Goal: Book appointment/travel/reservation

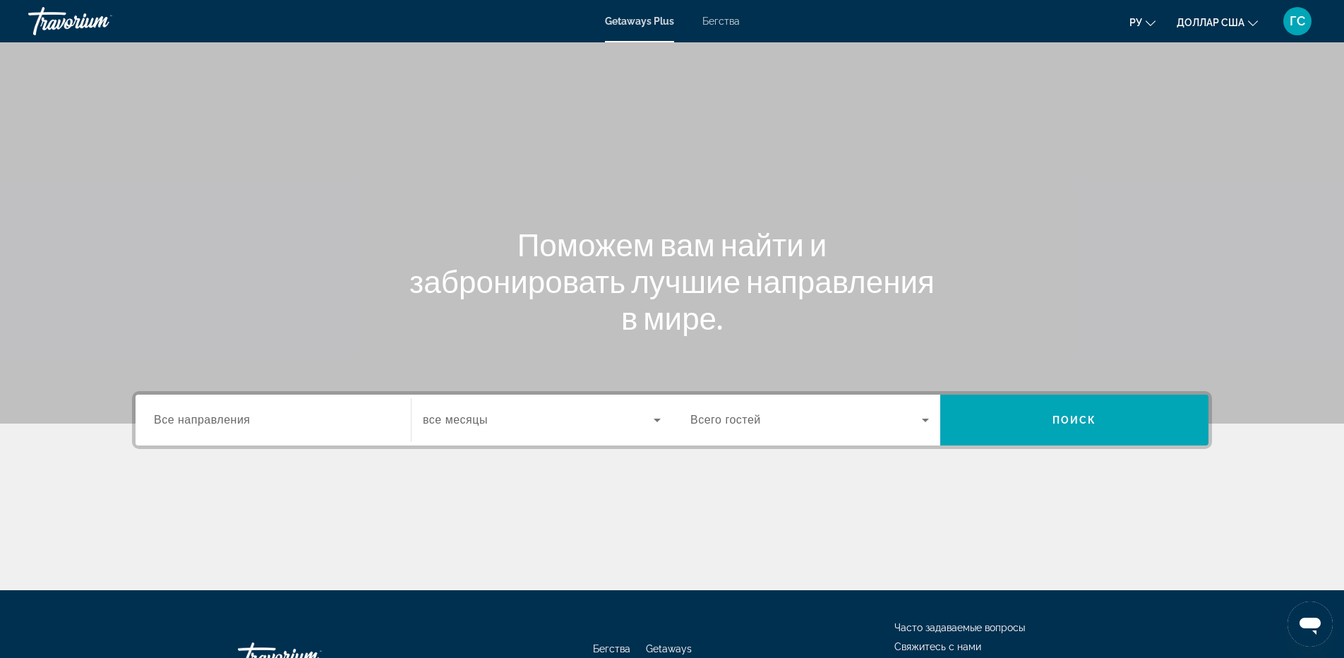
click at [720, 18] on font "Бегства" at bounding box center [720, 21] width 37 height 11
click at [277, 432] on div "Search widget" at bounding box center [273, 420] width 239 height 40
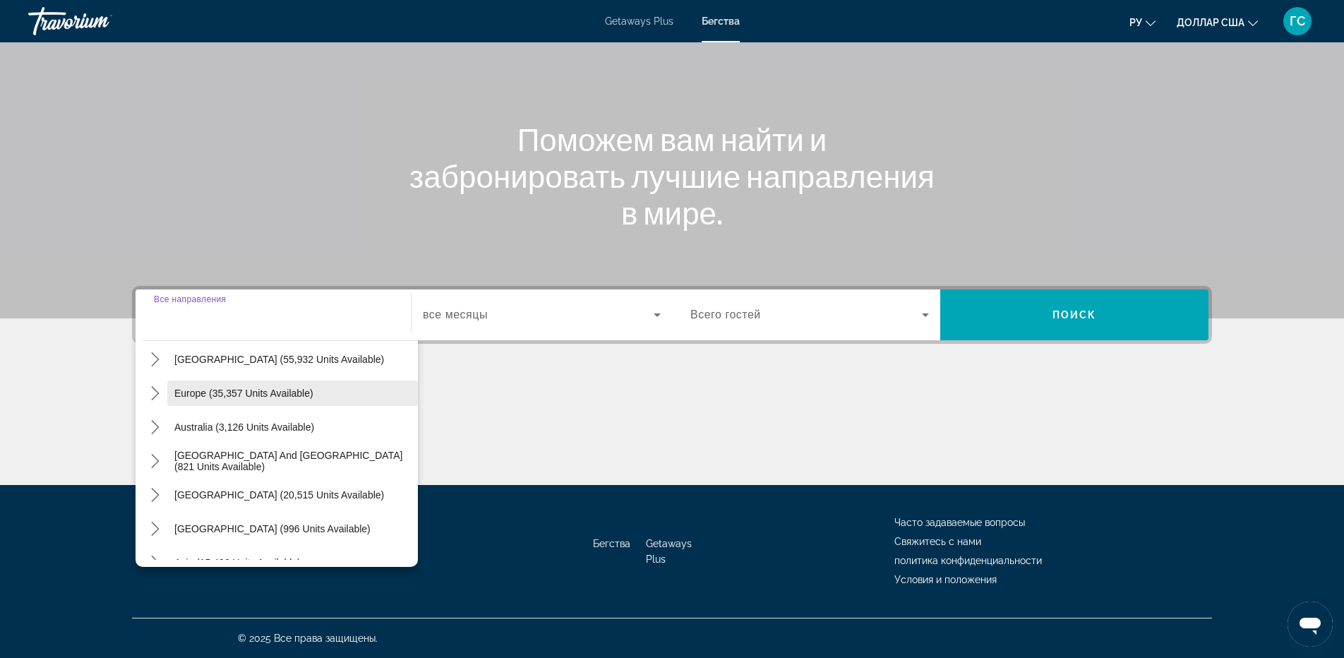
scroll to position [229, 0]
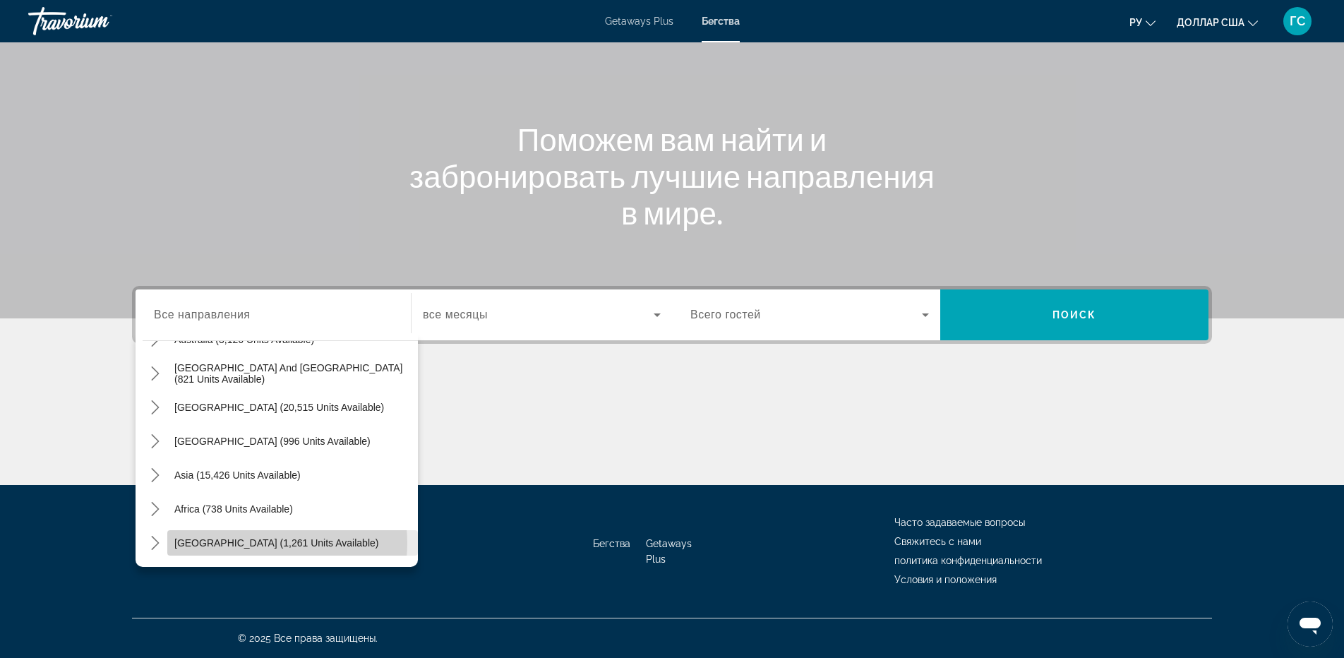
click at [246, 543] on span "[GEOGRAPHIC_DATA] (1,261 units available)" at bounding box center [276, 542] width 204 height 11
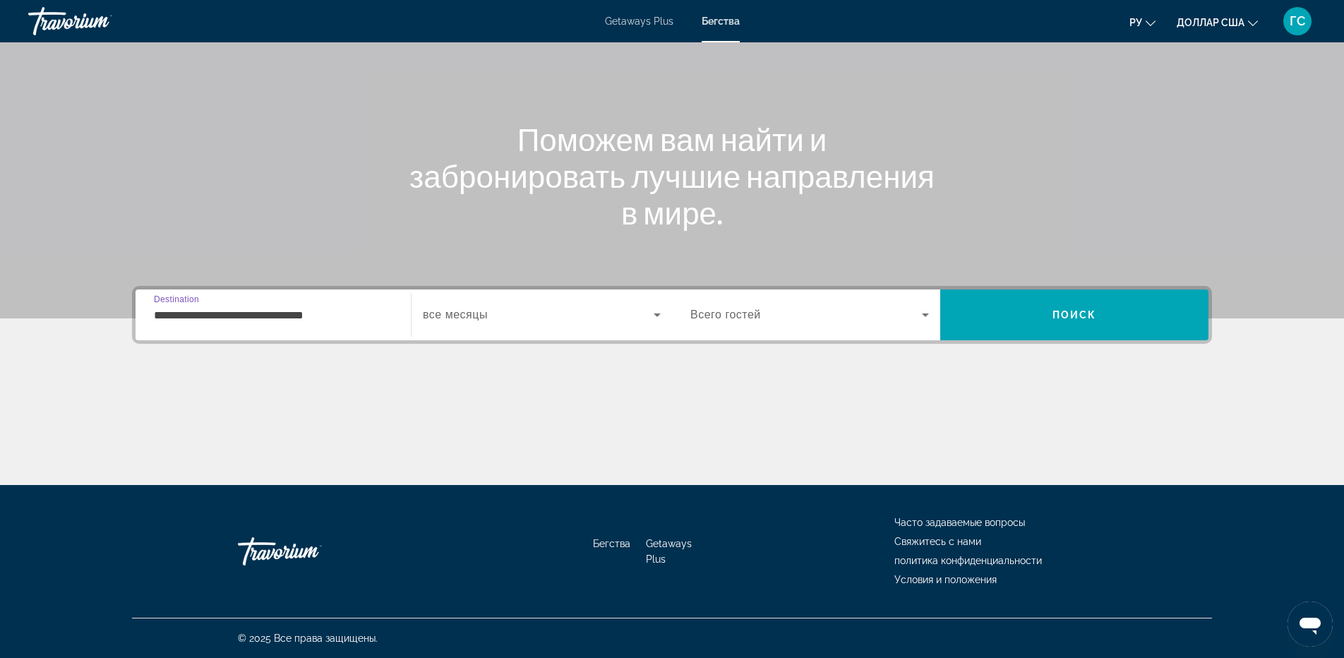
click at [283, 310] on input "**********" at bounding box center [273, 315] width 239 height 17
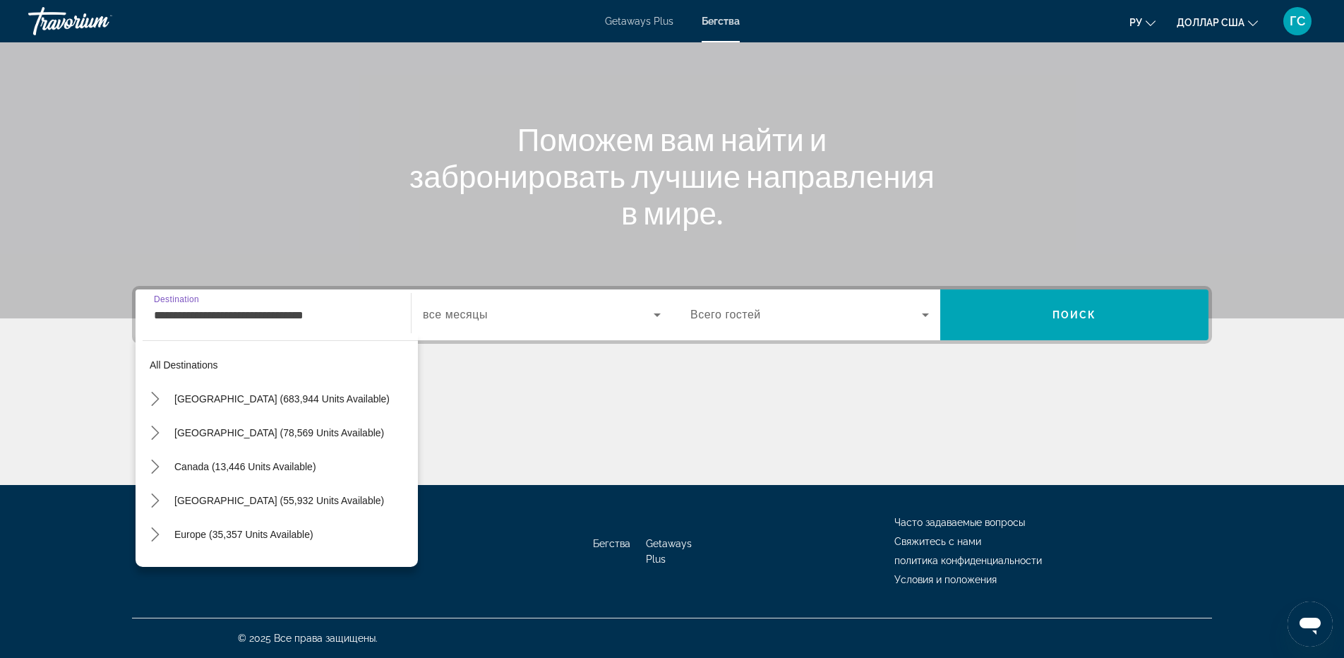
scroll to position [321, 0]
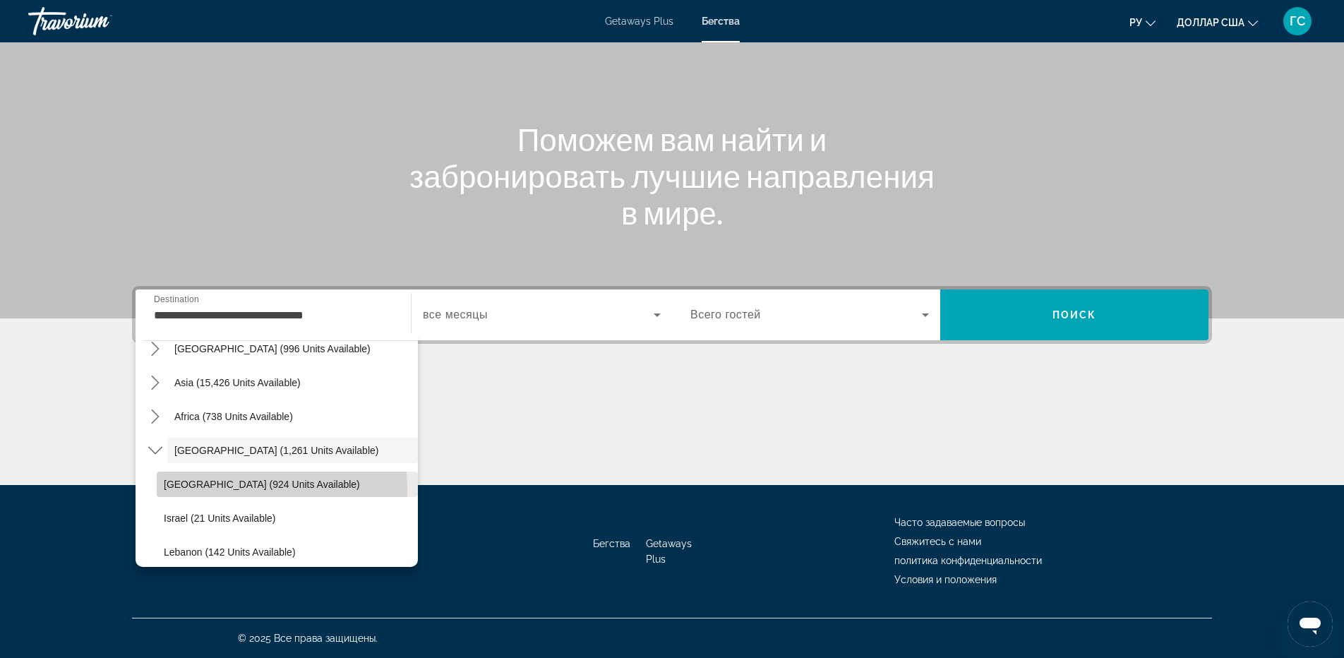
click at [253, 489] on span "[GEOGRAPHIC_DATA] (924 units available)" at bounding box center [262, 484] width 196 height 11
type input "**********"
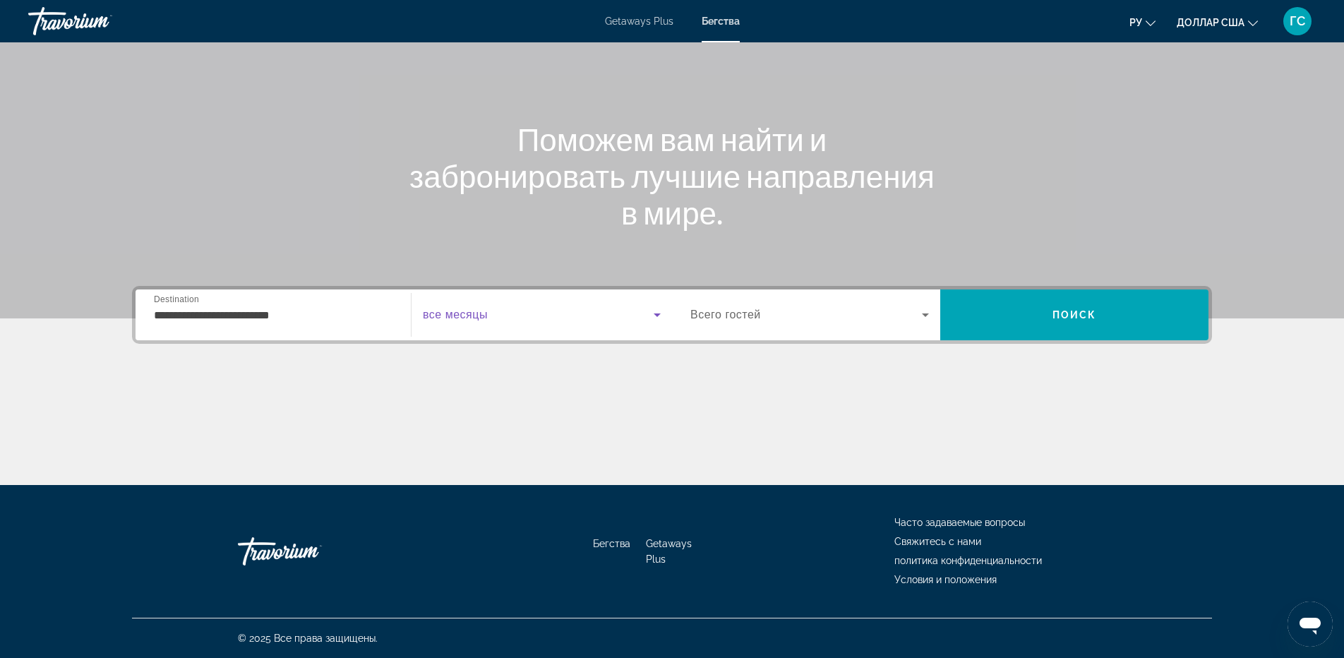
click at [525, 315] on span "Search widget" at bounding box center [538, 314] width 231 height 17
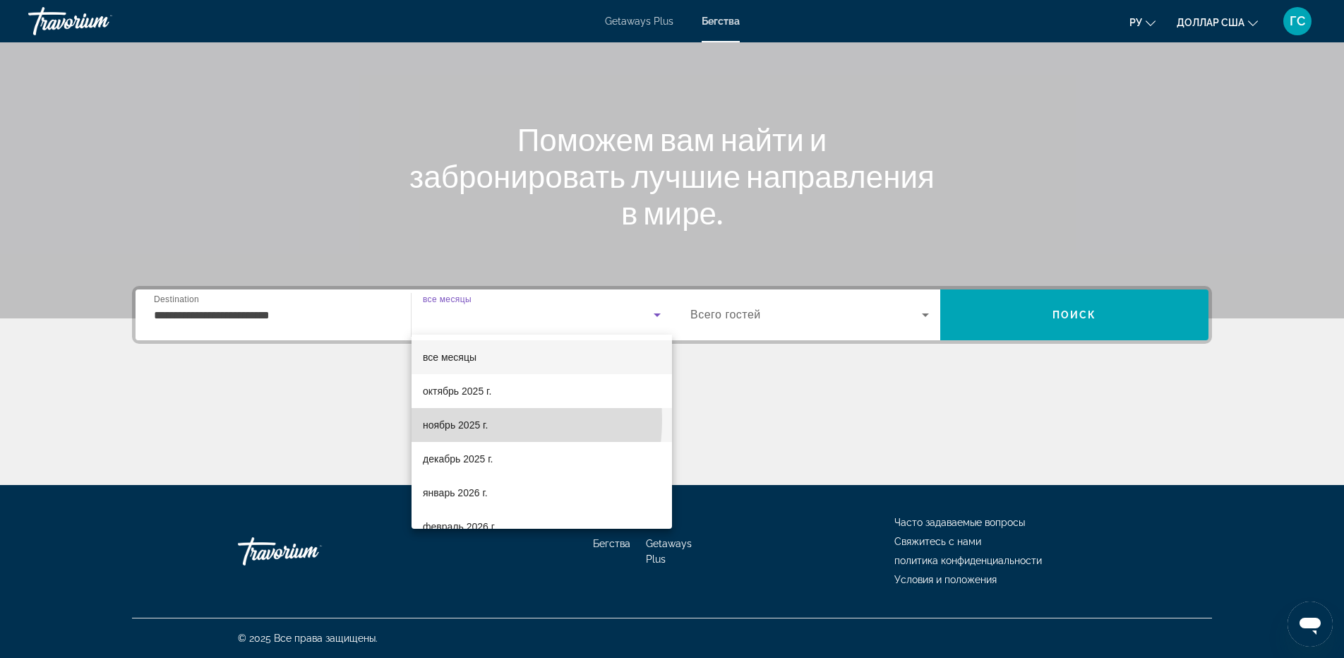
click at [457, 419] on font "ноябрь 2025 г." at bounding box center [455, 424] width 65 height 11
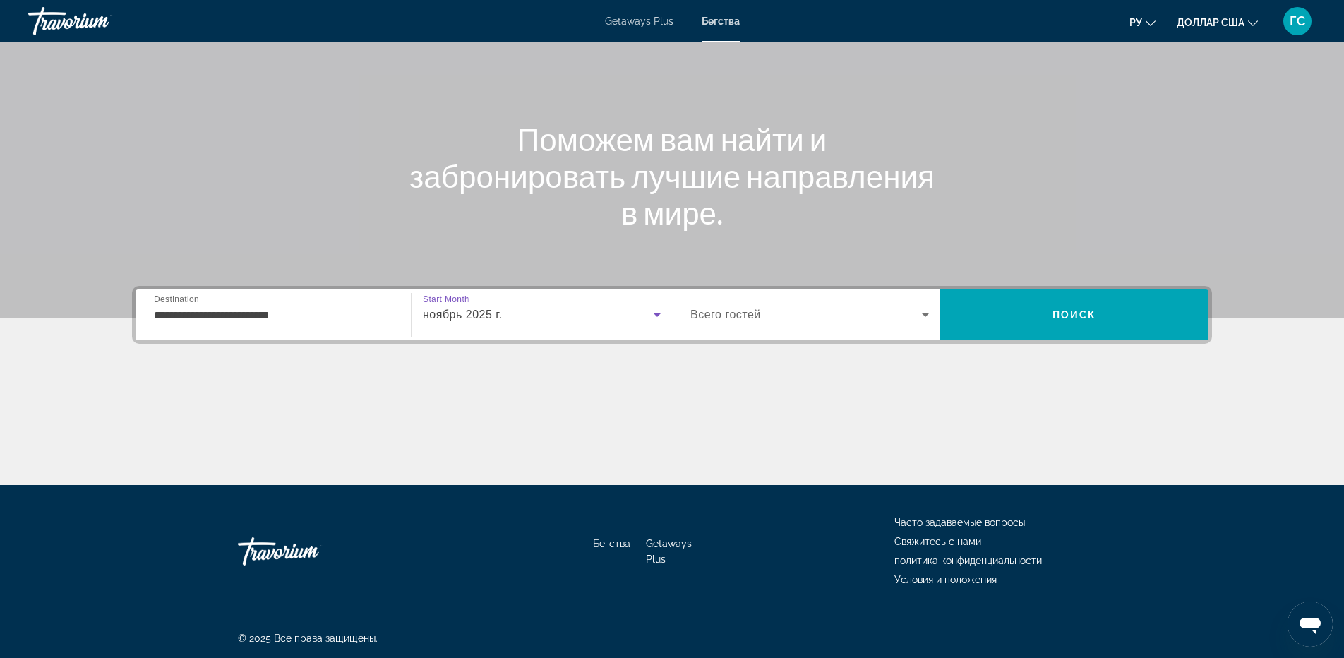
click at [834, 323] on div "Search widget" at bounding box center [809, 315] width 239 height 40
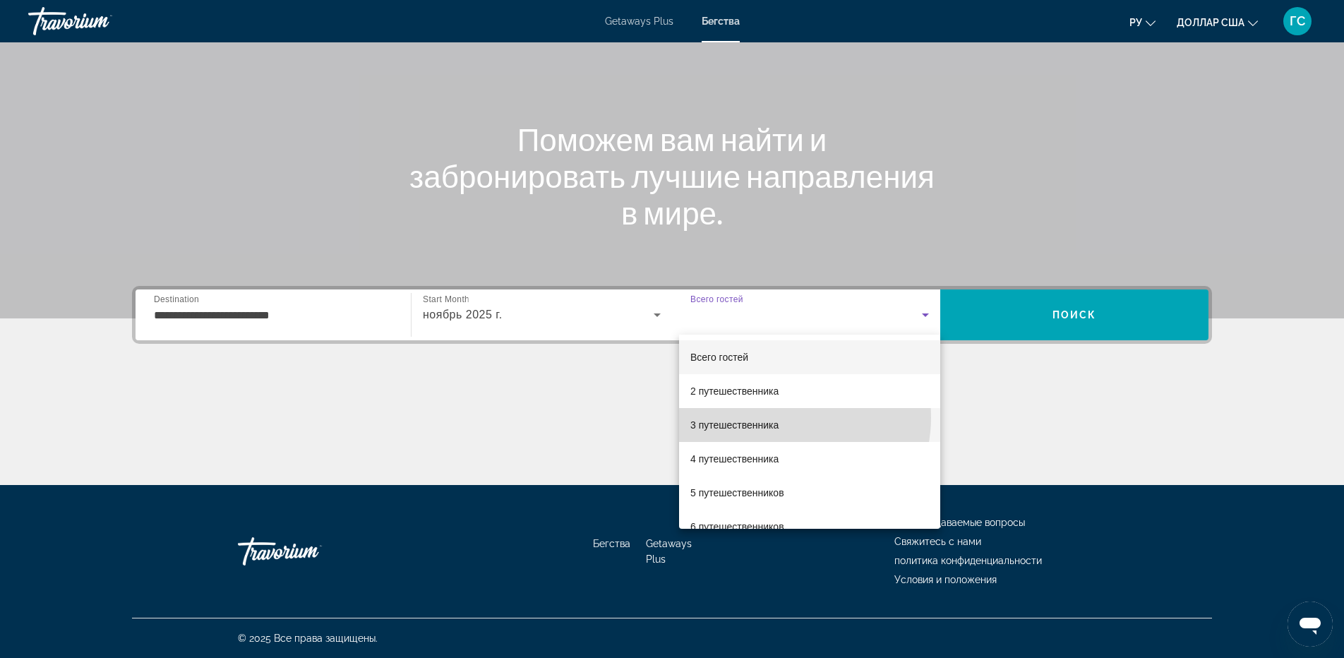
click at [779, 417] on span "3 путешественника" at bounding box center [734, 425] width 88 height 17
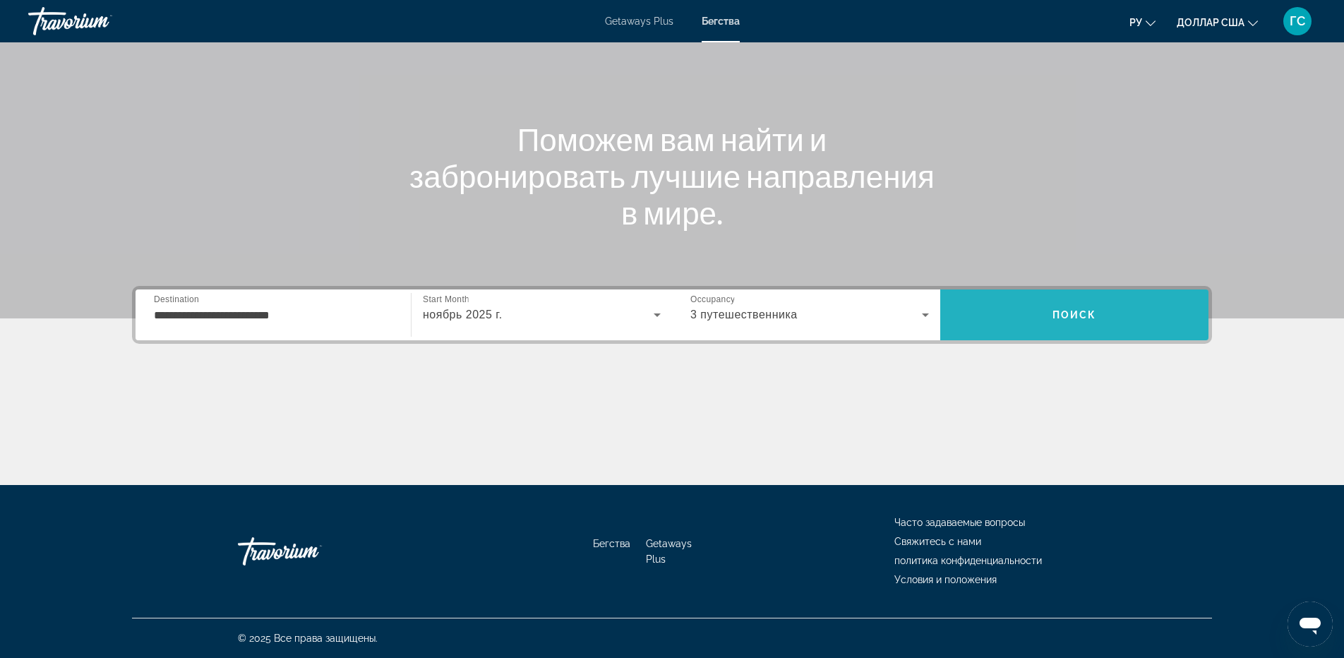
click at [1087, 321] on span "Search" at bounding box center [1074, 315] width 268 height 34
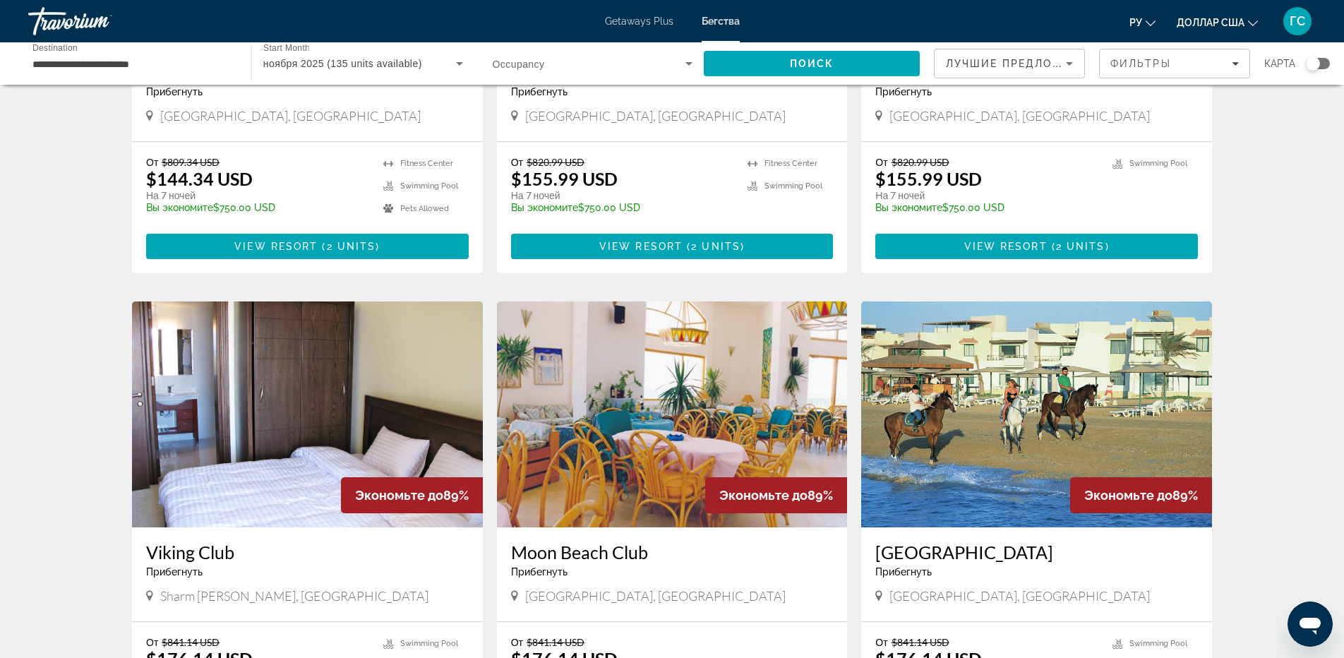
scroll to position [1626, 0]
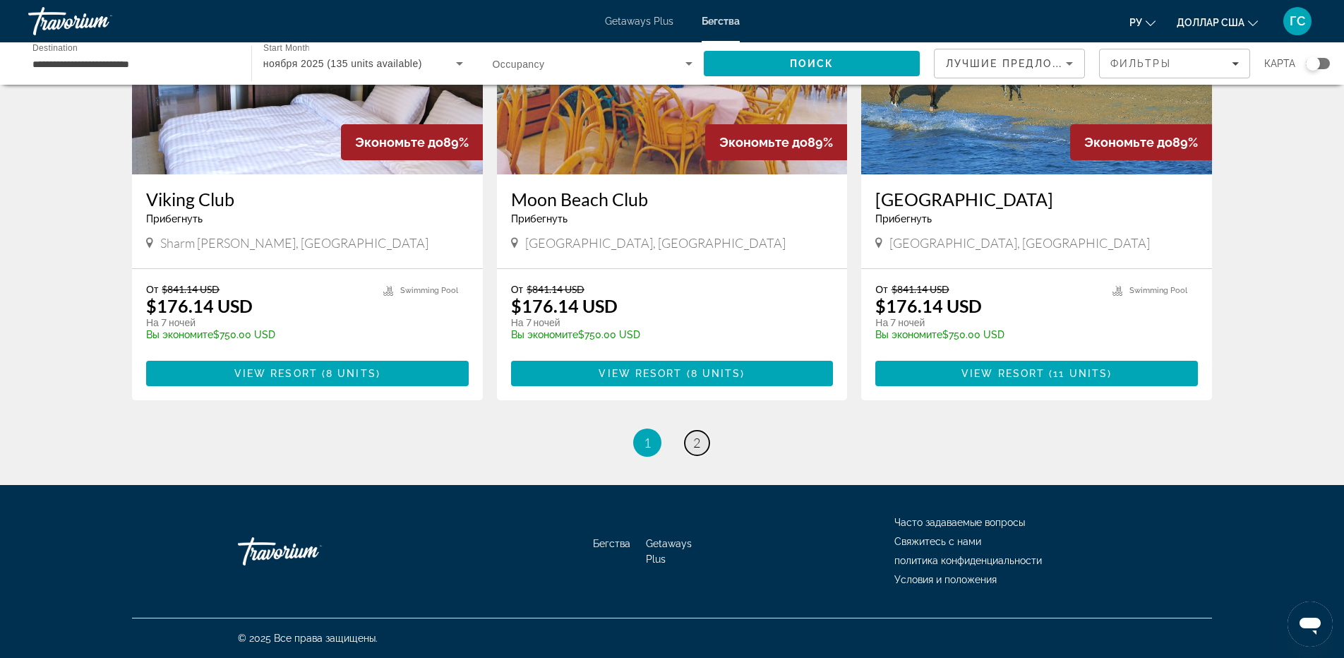
click at [699, 441] on span "2" at bounding box center [696, 443] width 7 height 16
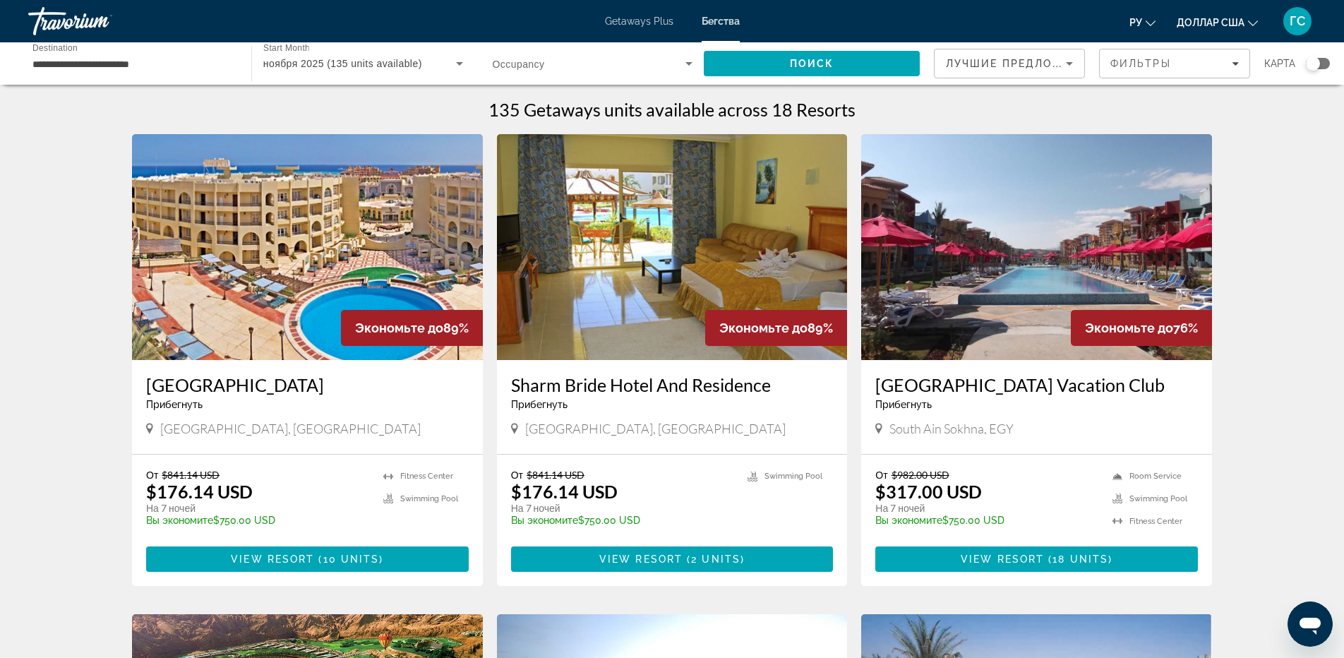
scroll to position [282, 0]
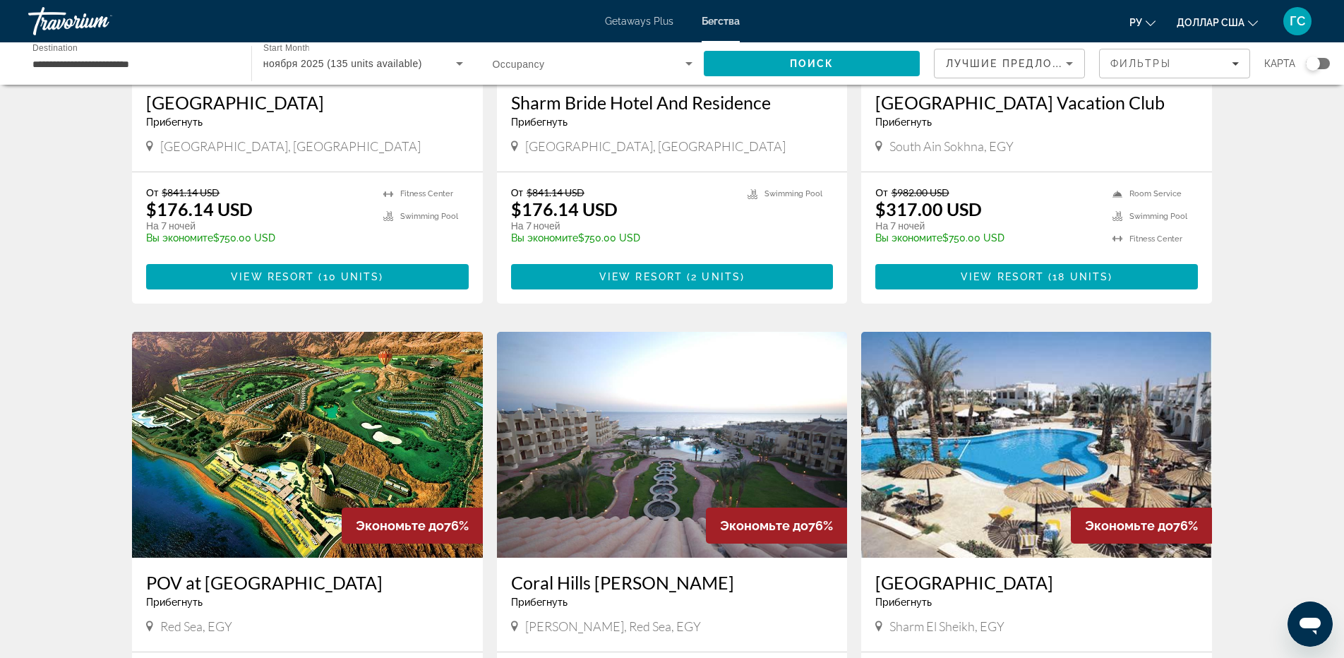
click at [632, 426] on img "Основное содержание" at bounding box center [672, 445] width 351 height 226
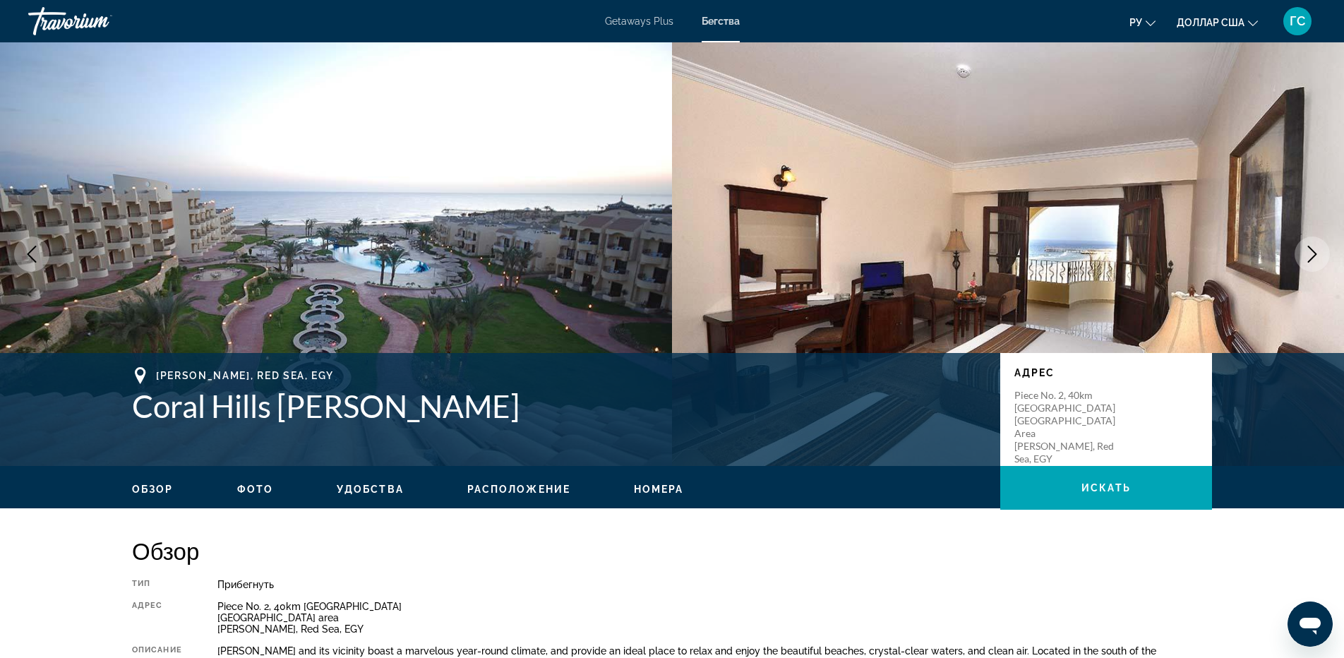
click at [1304, 263] on button "Next image" at bounding box center [1312, 254] width 35 height 35
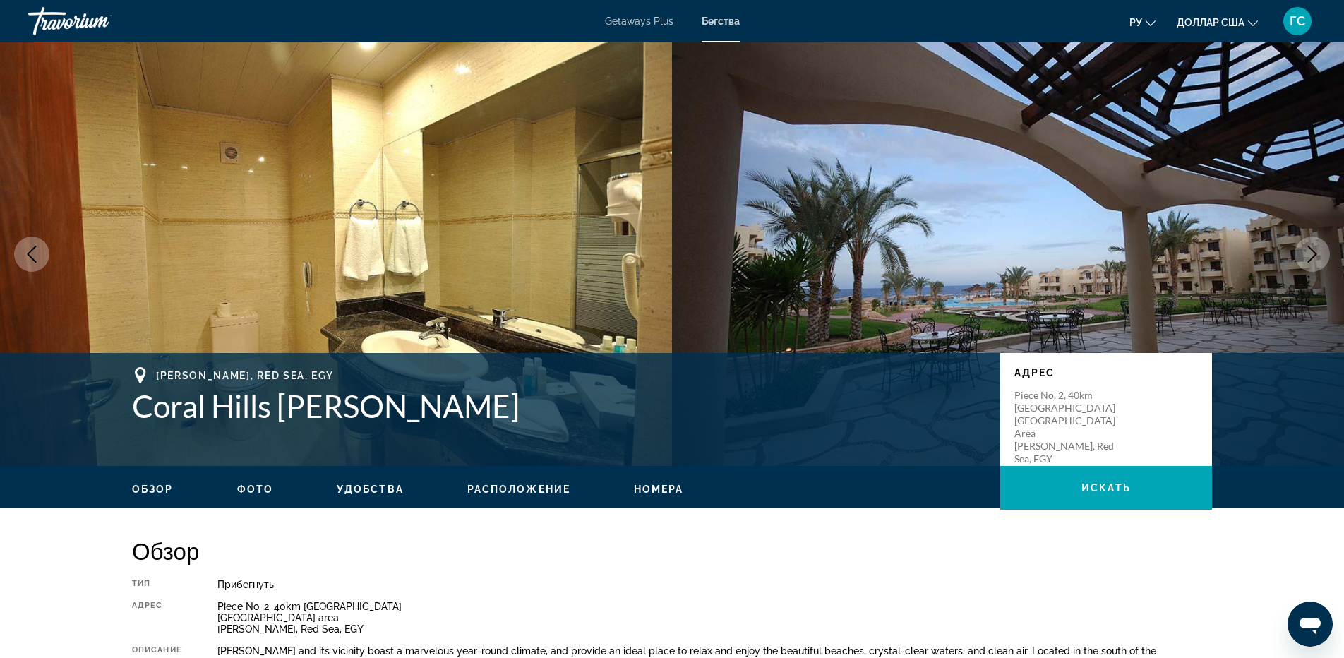
click at [1304, 263] on button "Next image" at bounding box center [1312, 254] width 35 height 35
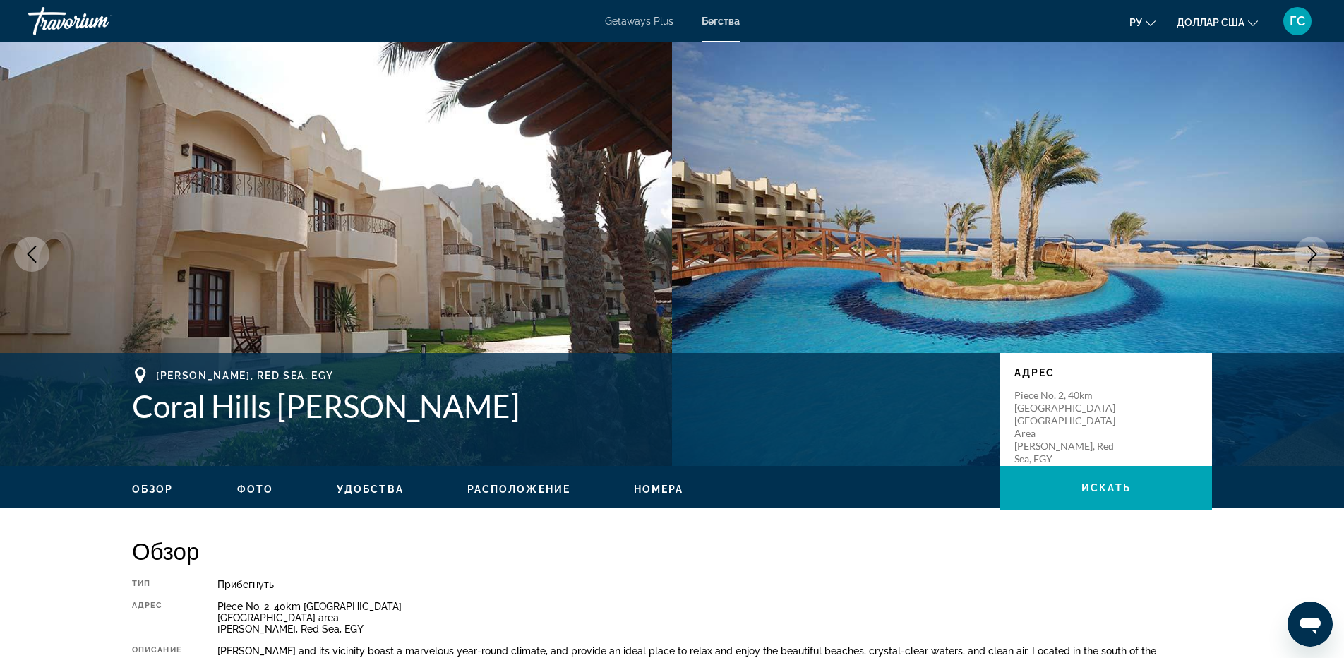
click at [1304, 263] on button "Next image" at bounding box center [1312, 254] width 35 height 35
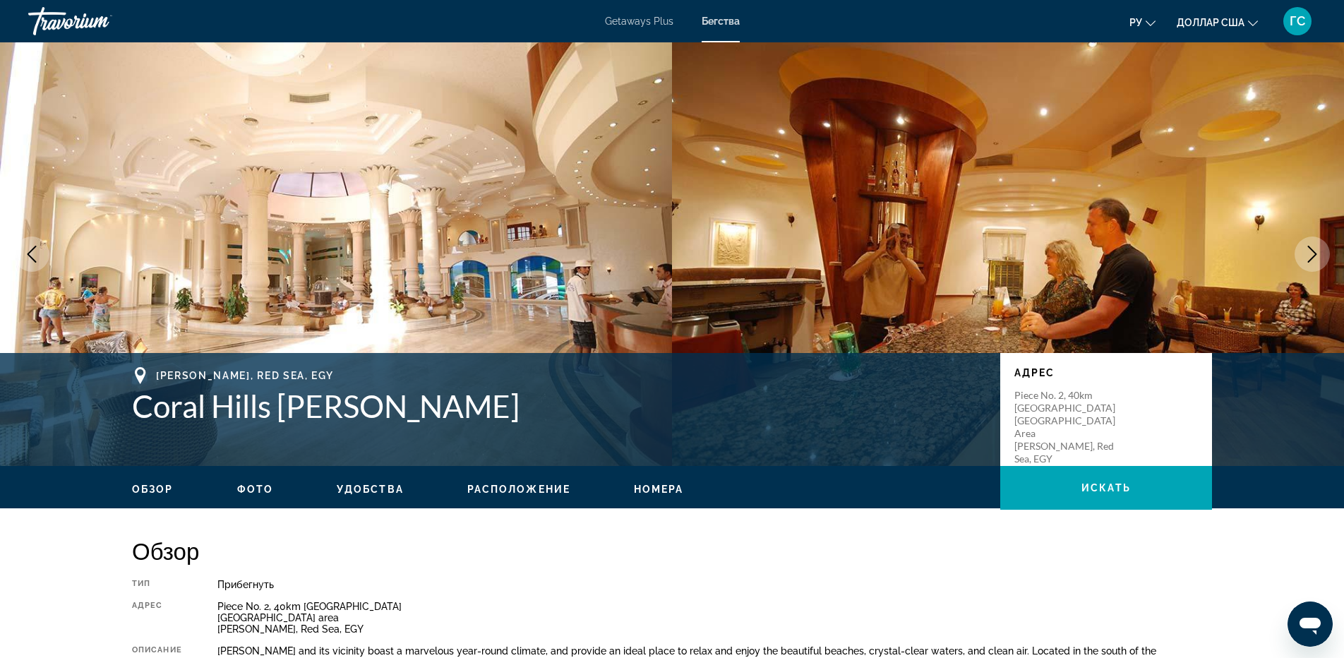
click at [1304, 263] on button "Next image" at bounding box center [1312, 254] width 35 height 35
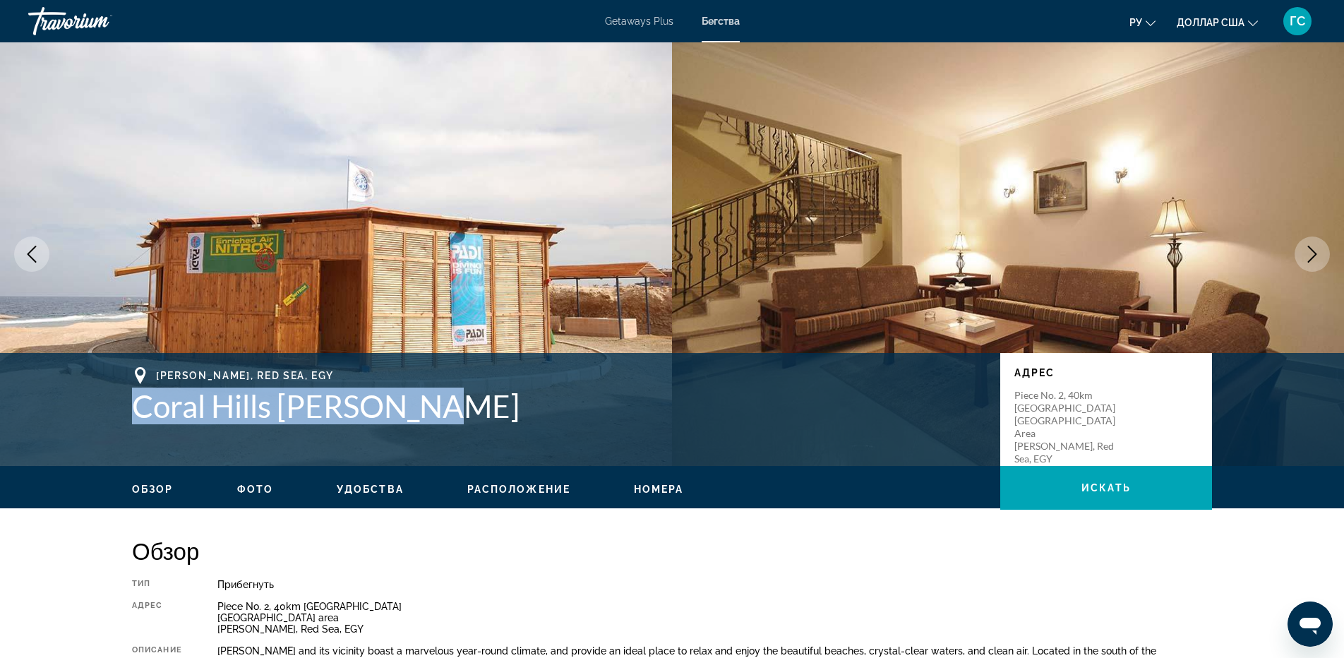
drag, startPoint x: 131, startPoint y: 402, endPoint x: 448, endPoint y: 402, distance: 317.0
click at [448, 402] on div "[PERSON_NAME], [GEOGRAPHIC_DATA], EGY Coral Hills [GEOGRAPHIC_DATA][PERSON_NAME…" at bounding box center [672, 409] width 1137 height 85
copy h1 "Coral Hills [PERSON_NAME]"
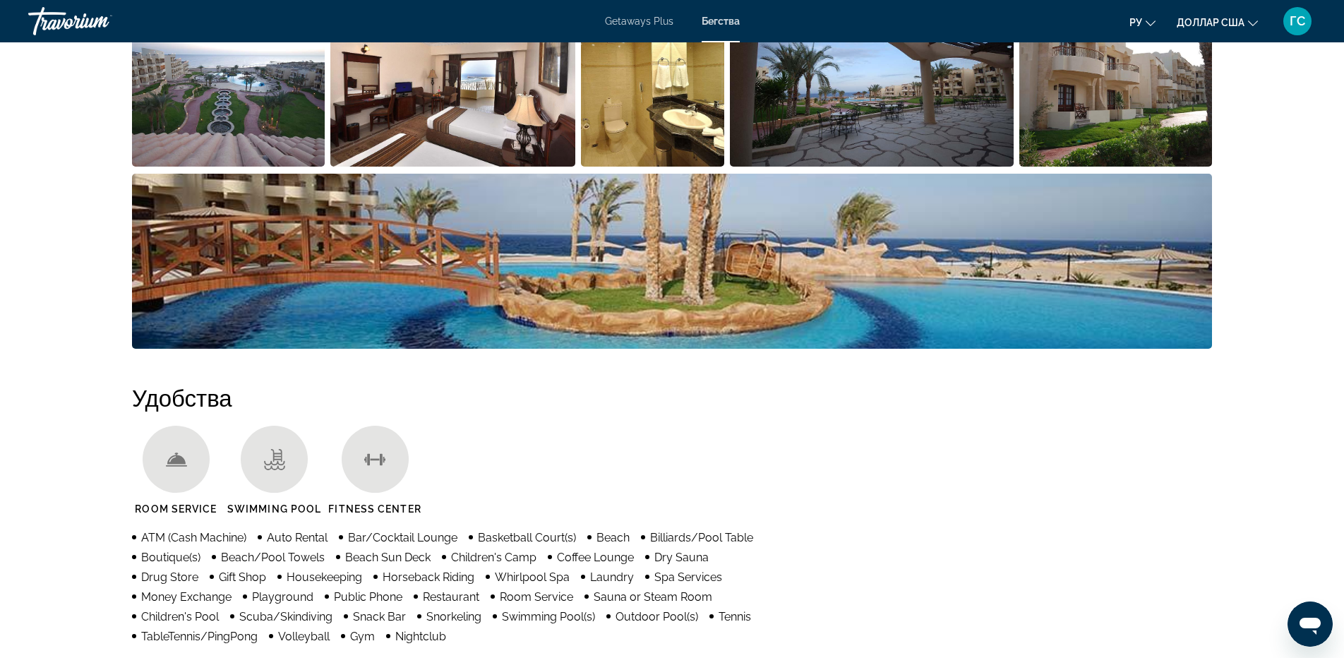
scroll to position [353, 0]
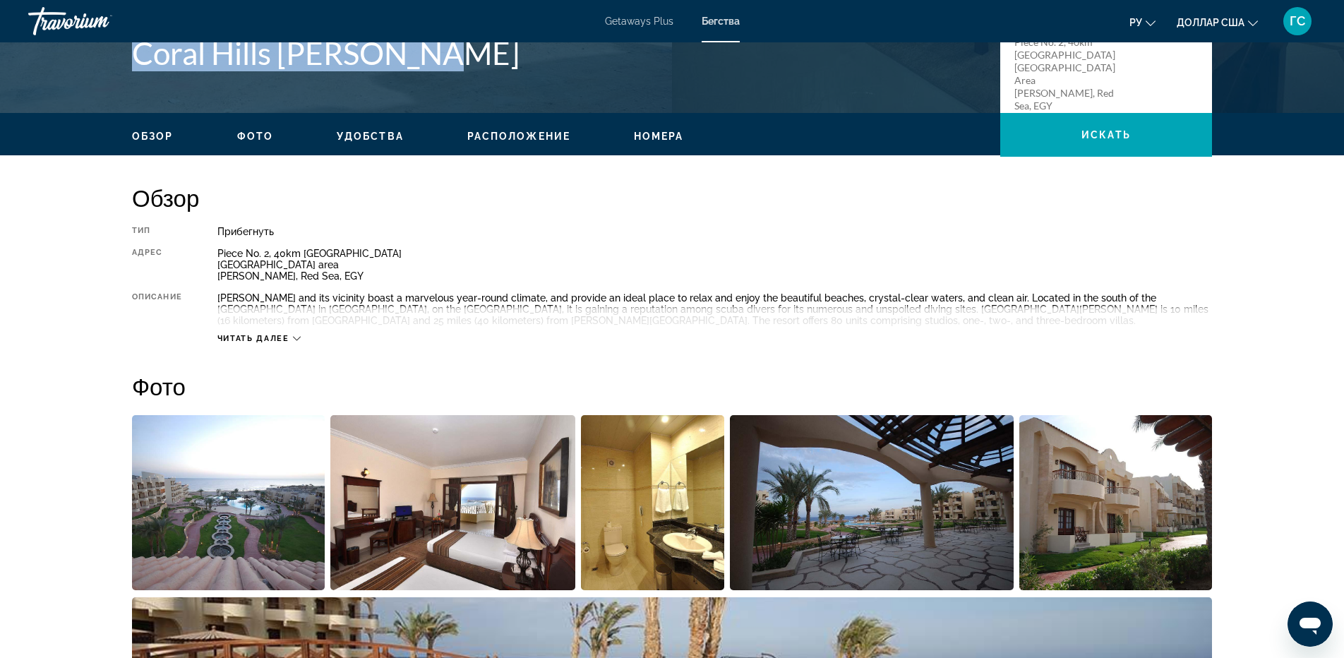
click at [282, 334] on span "Читать далее" at bounding box center [253, 338] width 72 height 9
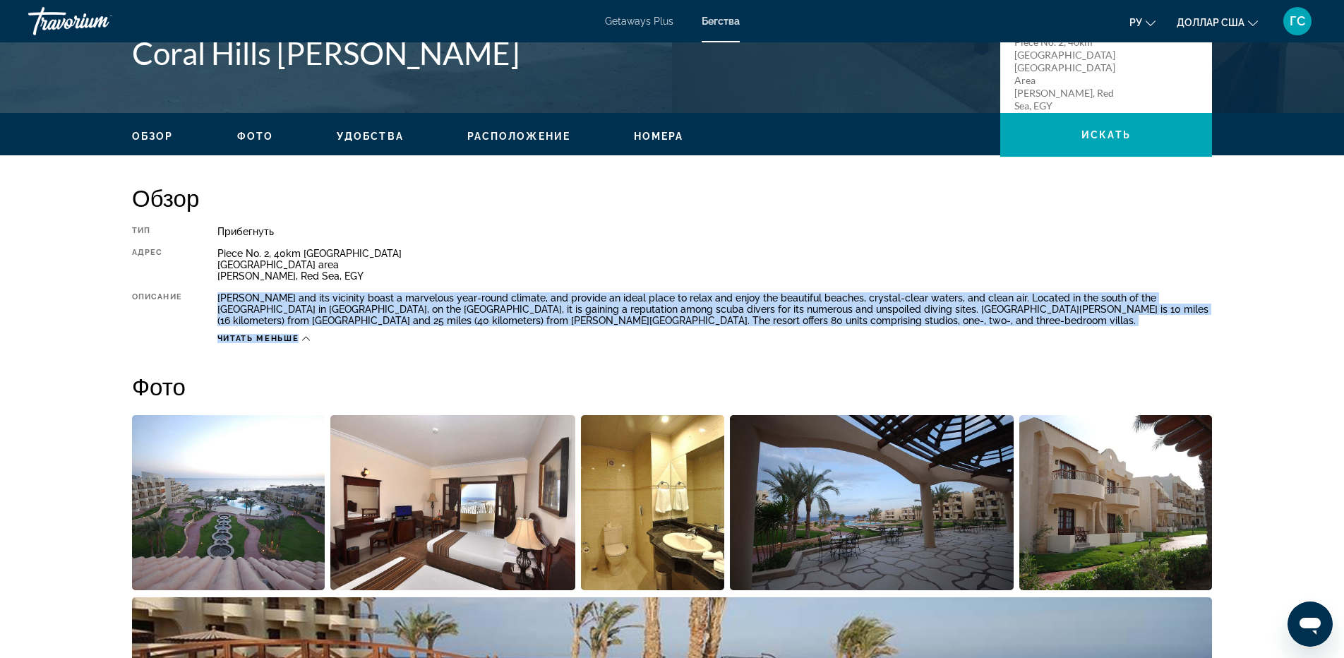
drag, startPoint x: 217, startPoint y: 294, endPoint x: 762, endPoint y: 326, distance: 546.0
click at [762, 326] on div "Тип Прибегнуть Все включено Нет «все включено» Адрес Piece No. 2, 40km [GEOGRAP…" at bounding box center [672, 285] width 1080 height 118
copy div "[PERSON_NAME] and its vicinity boast a marvelous year-round climate, and provid…"
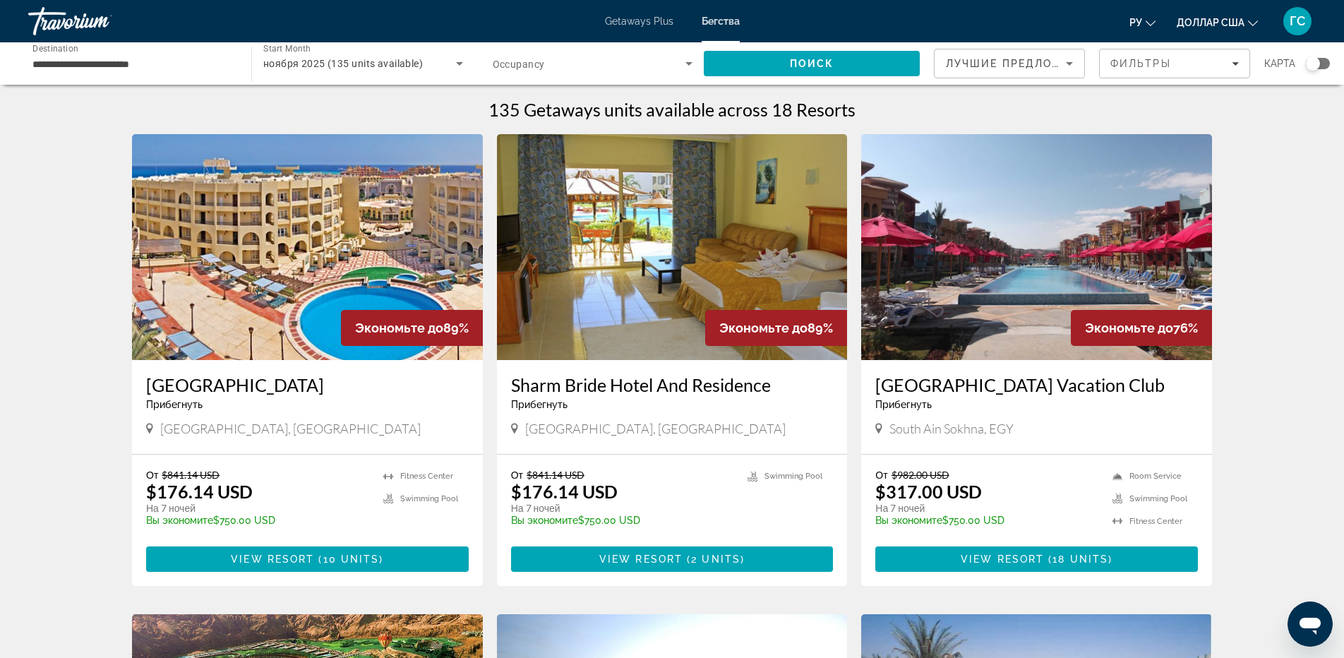
click at [392, 261] on img "Основное содержание" at bounding box center [307, 247] width 351 height 226
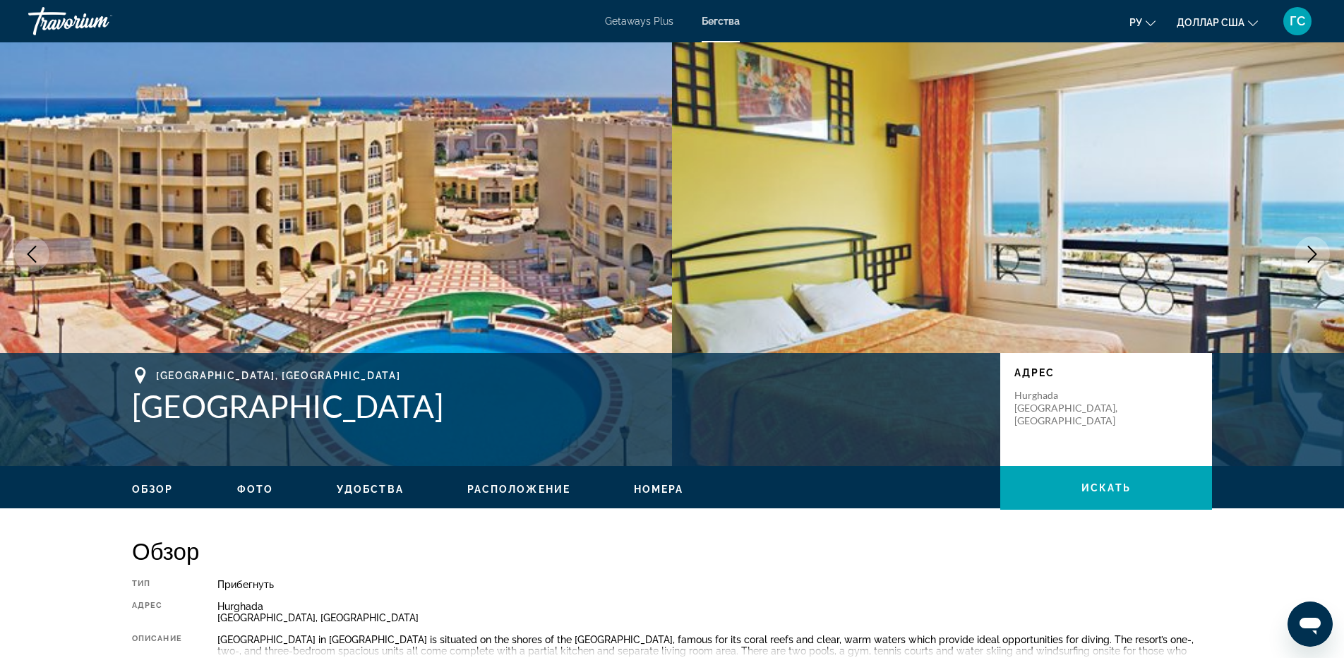
drag, startPoint x: 460, startPoint y: 407, endPoint x: 134, endPoint y: 398, distance: 325.6
click at [134, 398] on h1 "[GEOGRAPHIC_DATA]" at bounding box center [559, 406] width 854 height 37
copy h1 "[GEOGRAPHIC_DATA]"
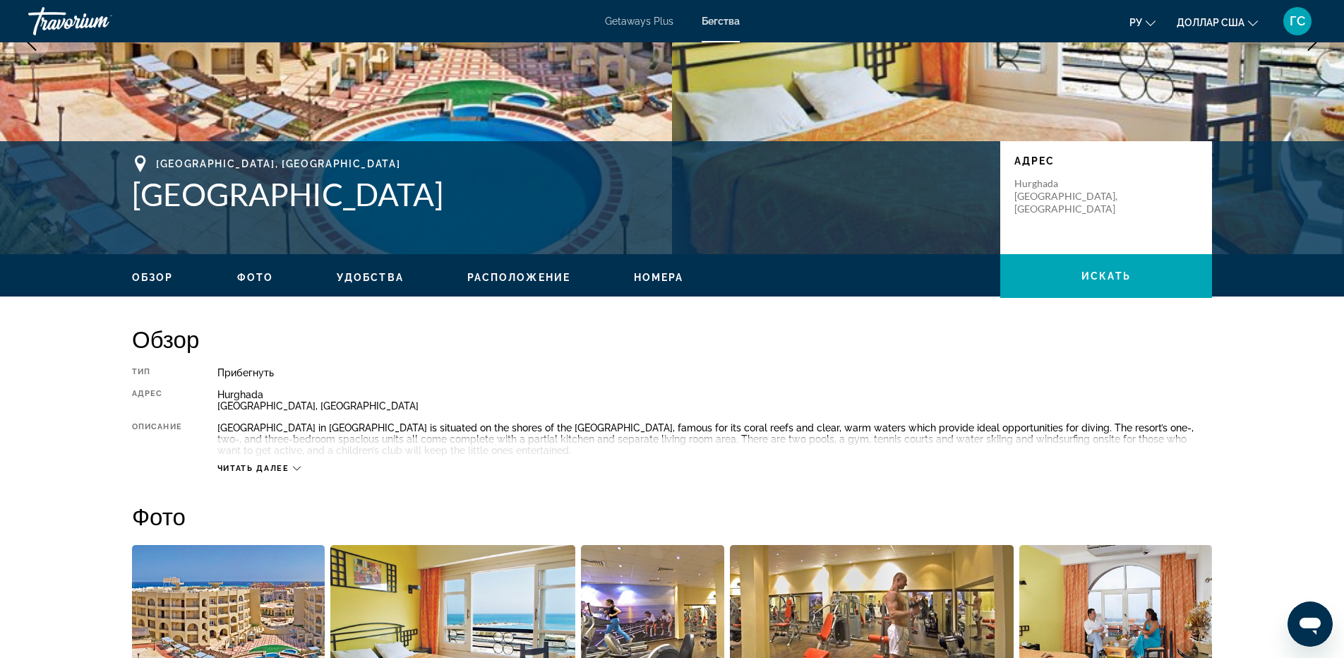
click at [273, 469] on span "Читать далее" at bounding box center [253, 468] width 72 height 9
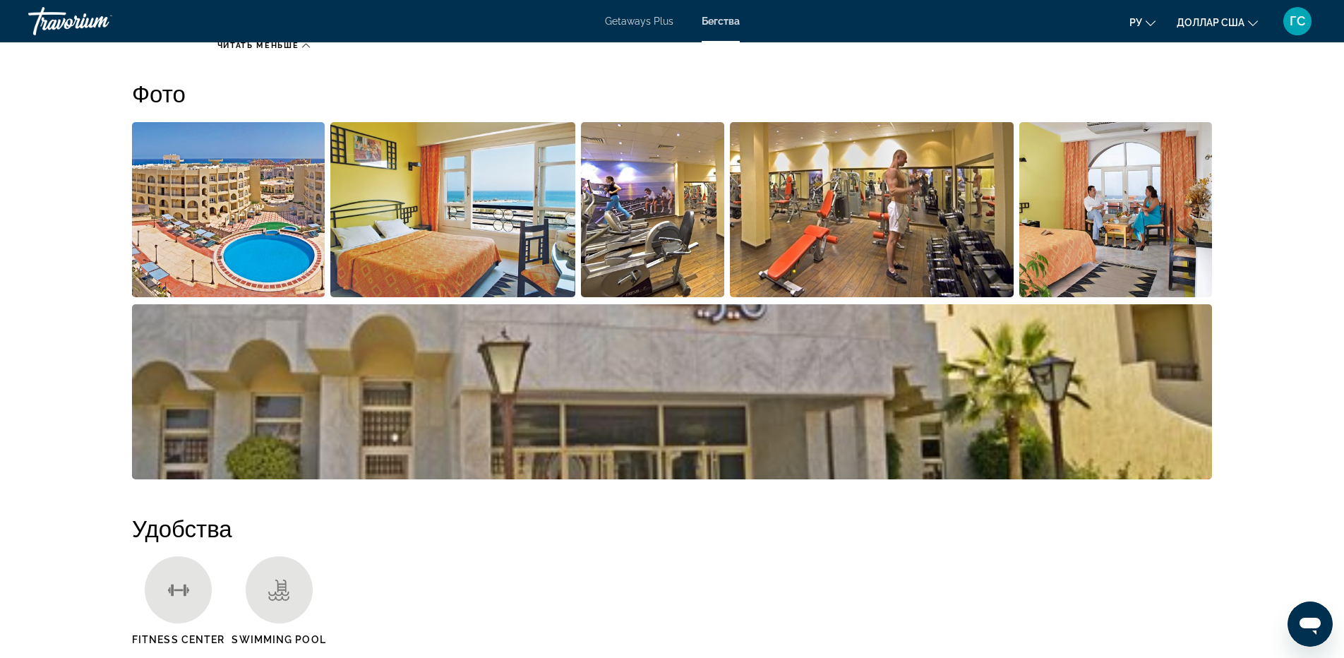
scroll to position [211, 0]
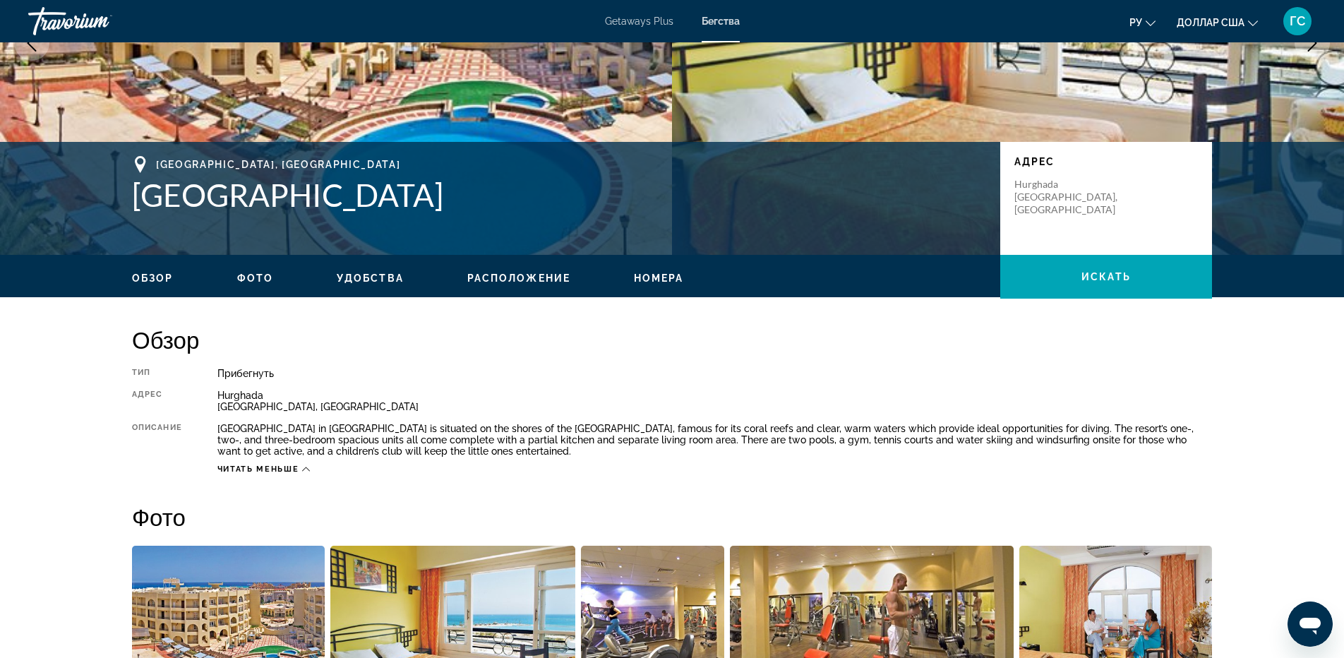
copy h1 "[GEOGRAPHIC_DATA]"
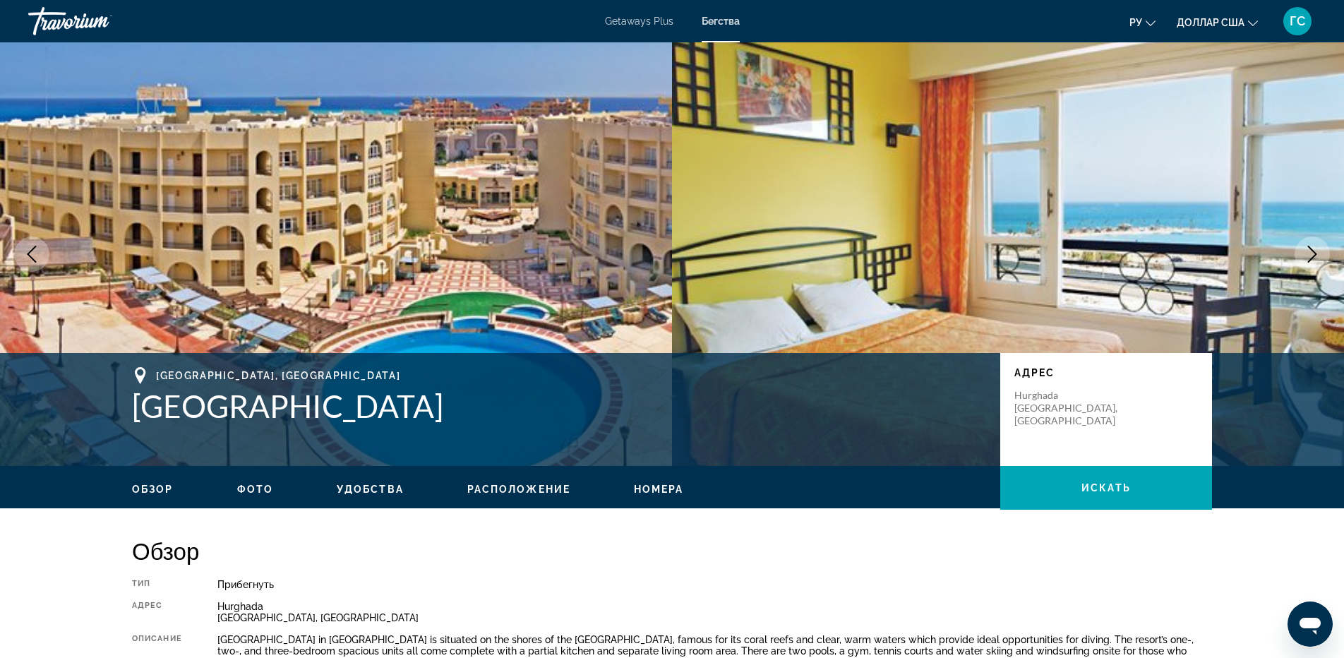
click at [1319, 259] on icon "Next image" at bounding box center [1312, 254] width 17 height 17
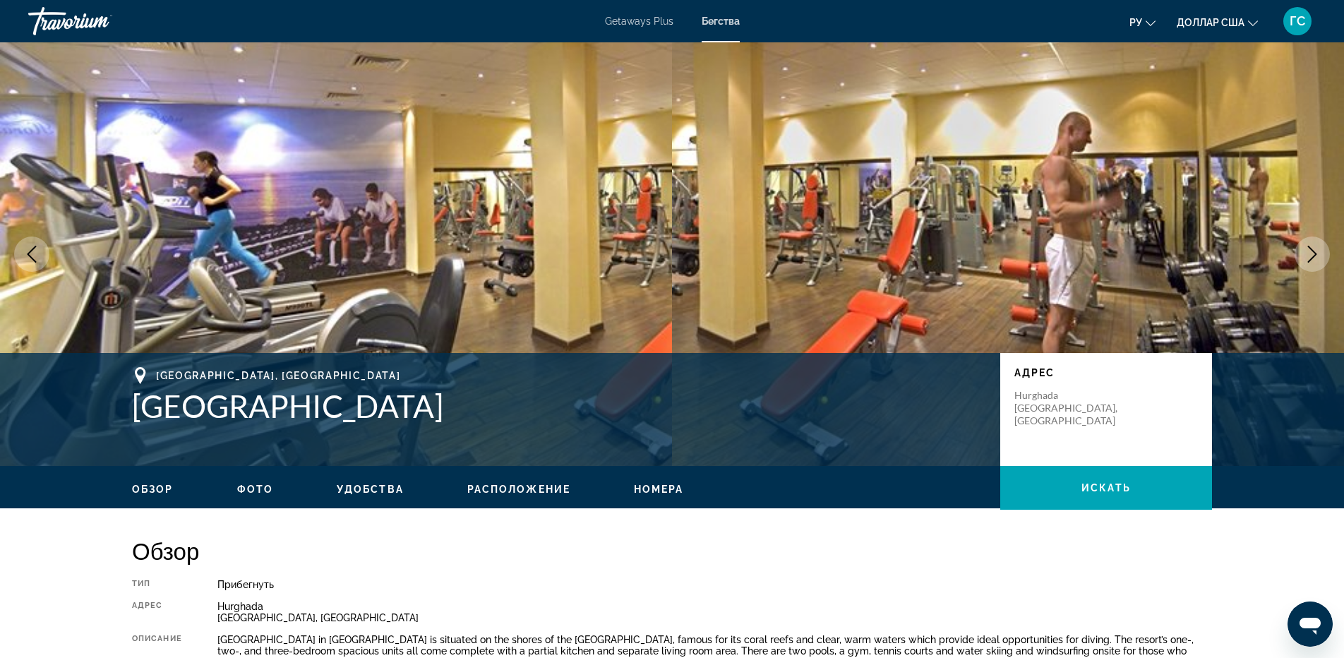
click at [1319, 259] on icon "Next image" at bounding box center [1312, 254] width 17 height 17
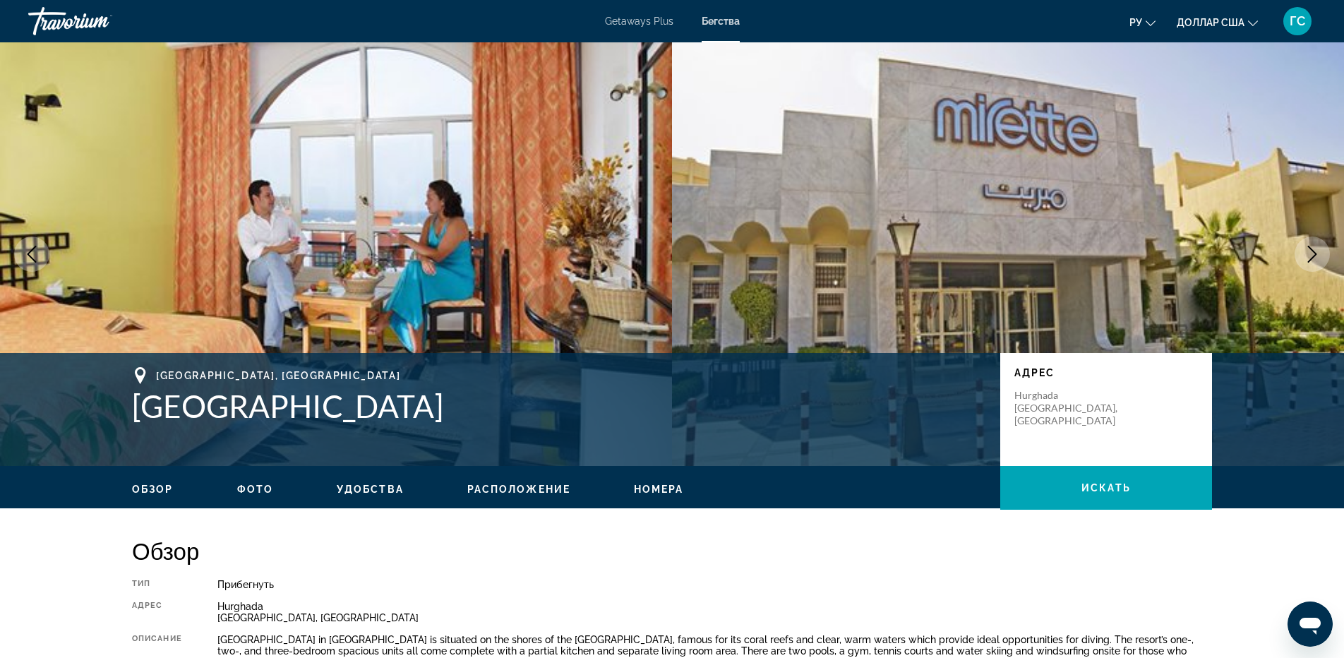
click at [1319, 259] on icon "Next image" at bounding box center [1312, 254] width 17 height 17
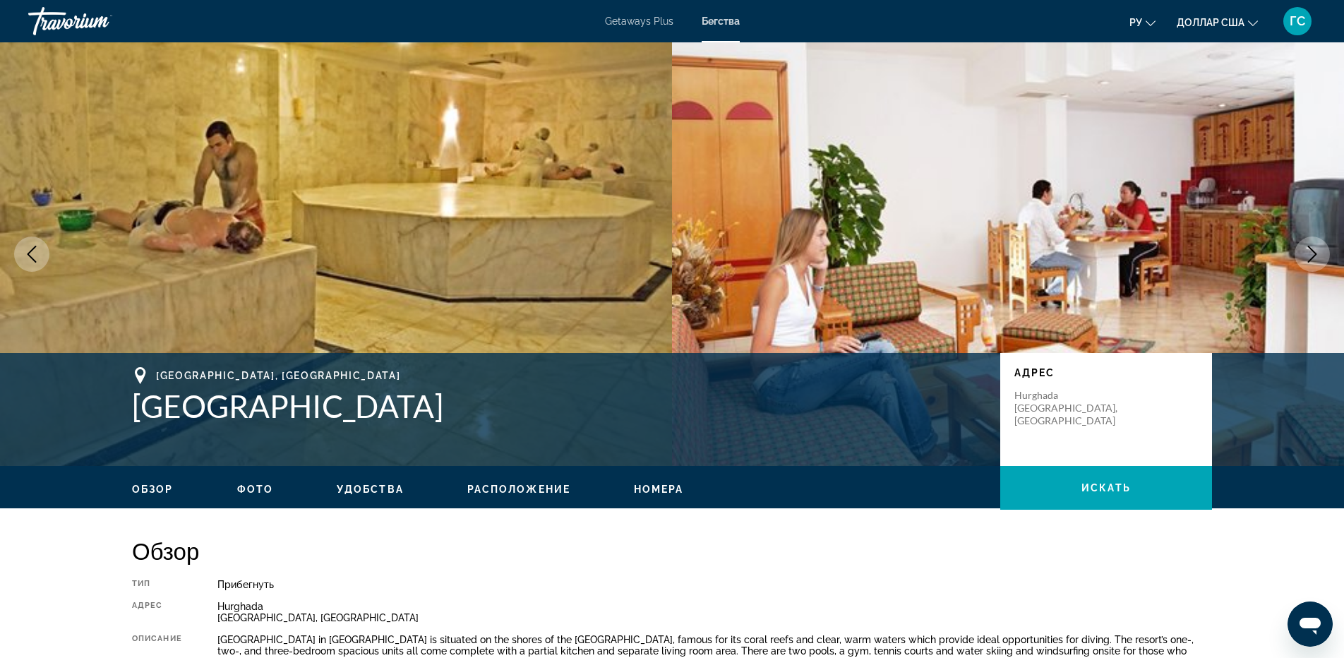
click at [1319, 259] on icon "Next image" at bounding box center [1312, 254] width 17 height 17
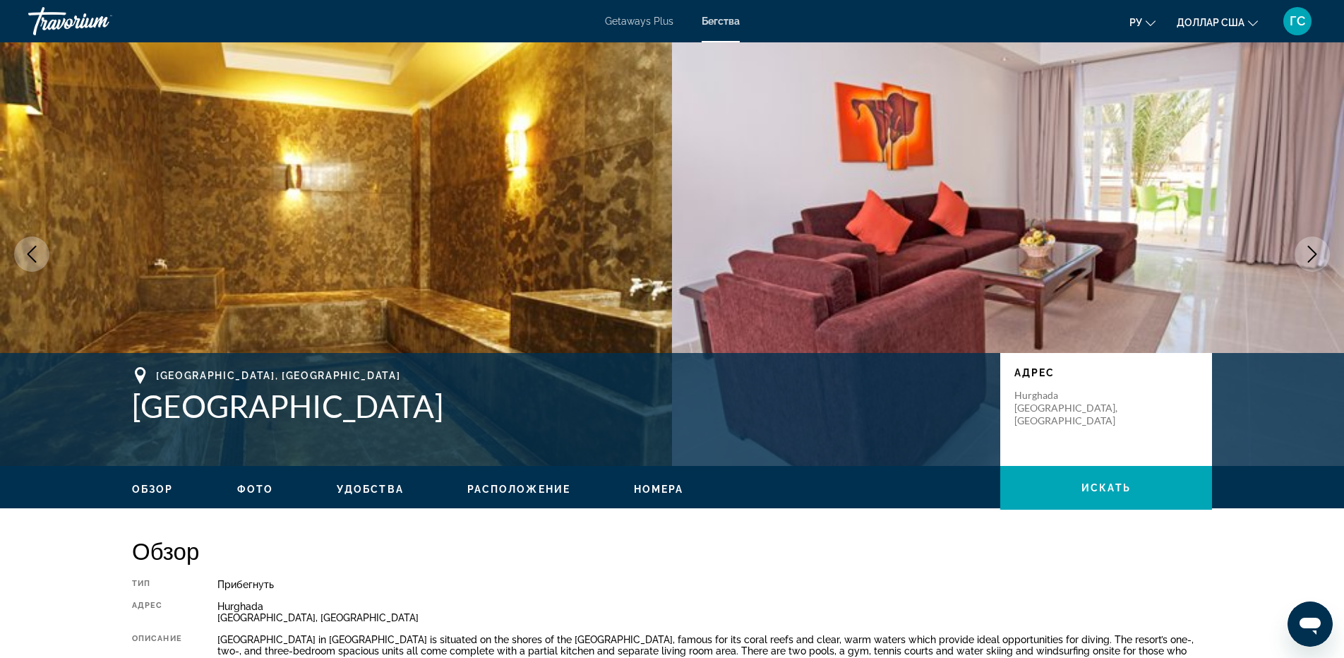
click at [1319, 259] on icon "Next image" at bounding box center [1312, 254] width 17 height 17
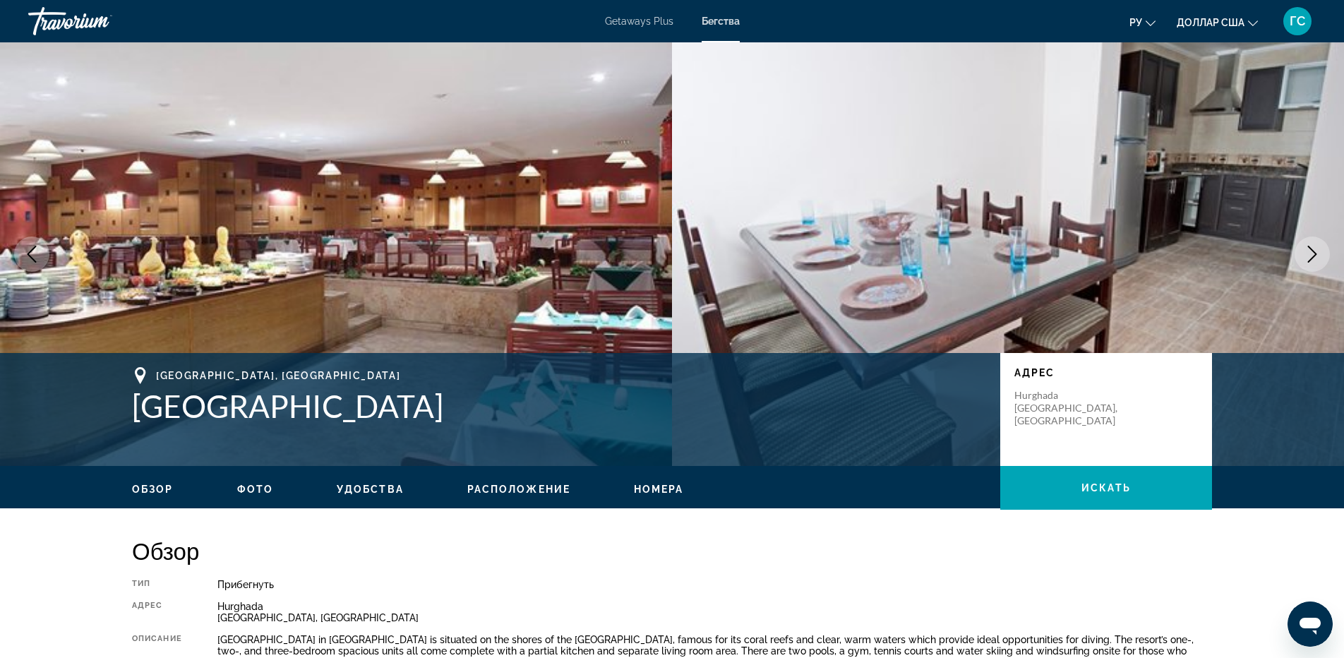
click at [1319, 259] on icon "Next image" at bounding box center [1312, 254] width 17 height 17
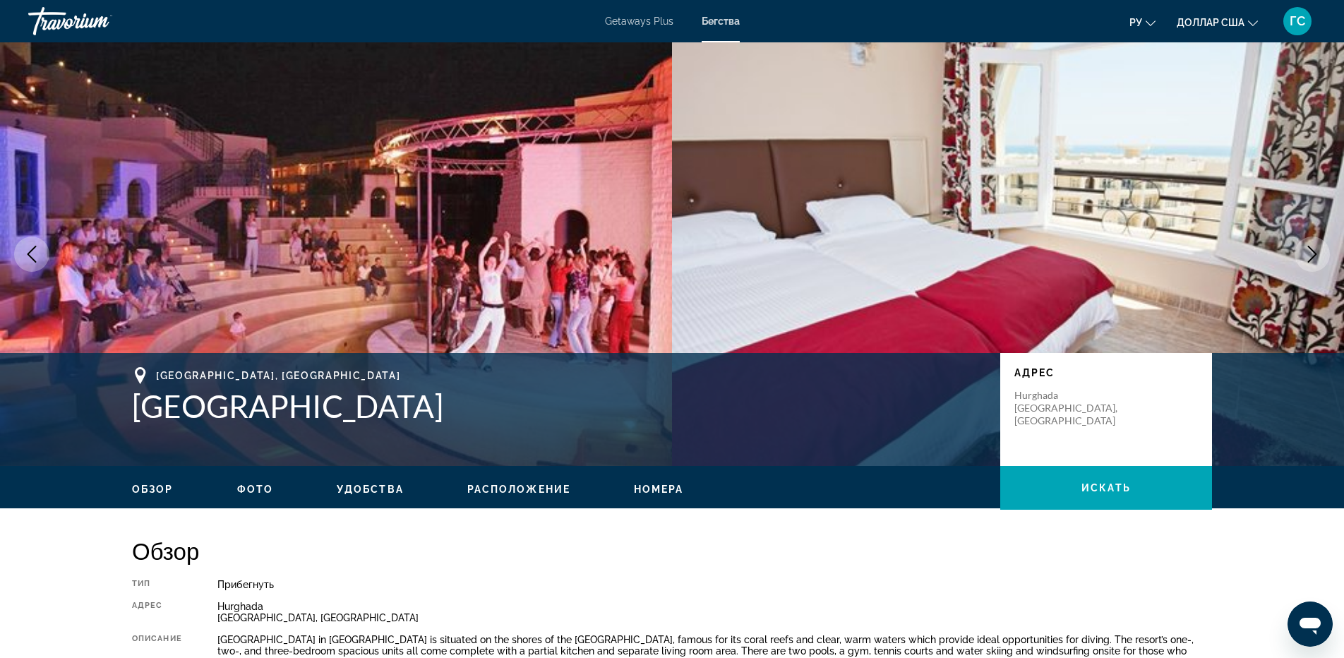
click at [1319, 259] on icon "Next image" at bounding box center [1312, 254] width 17 height 17
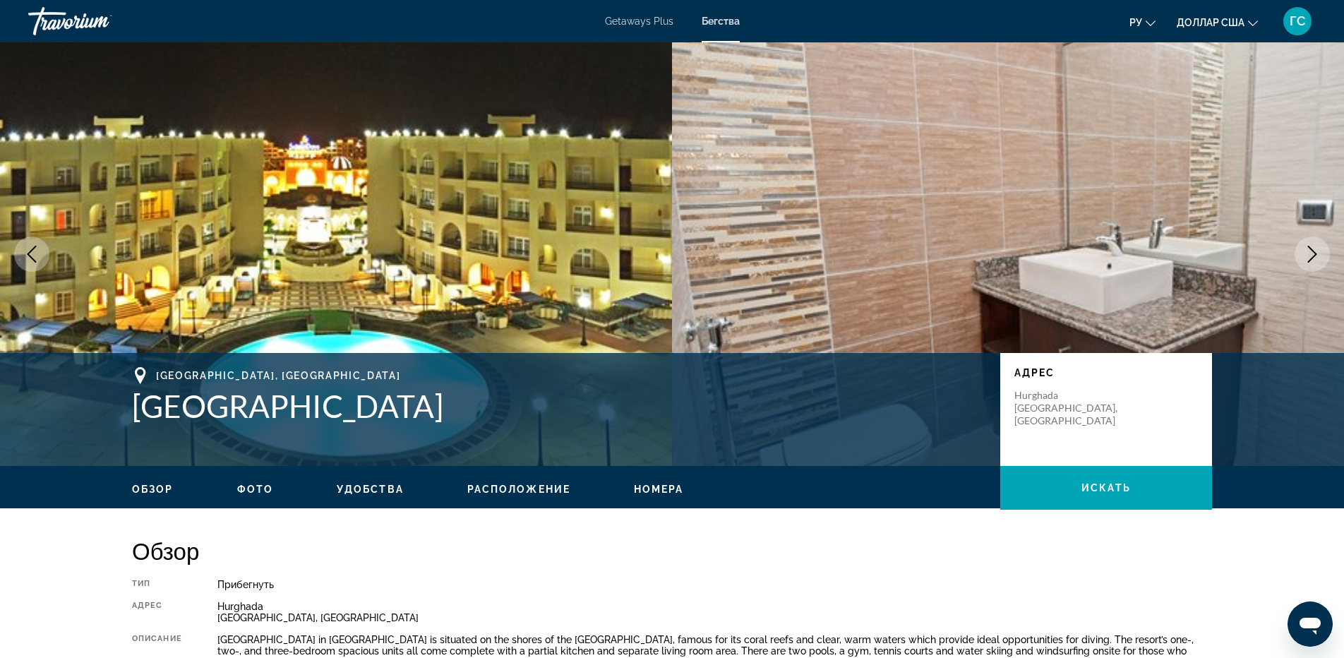
click at [1319, 259] on icon "Next image" at bounding box center [1312, 254] width 17 height 17
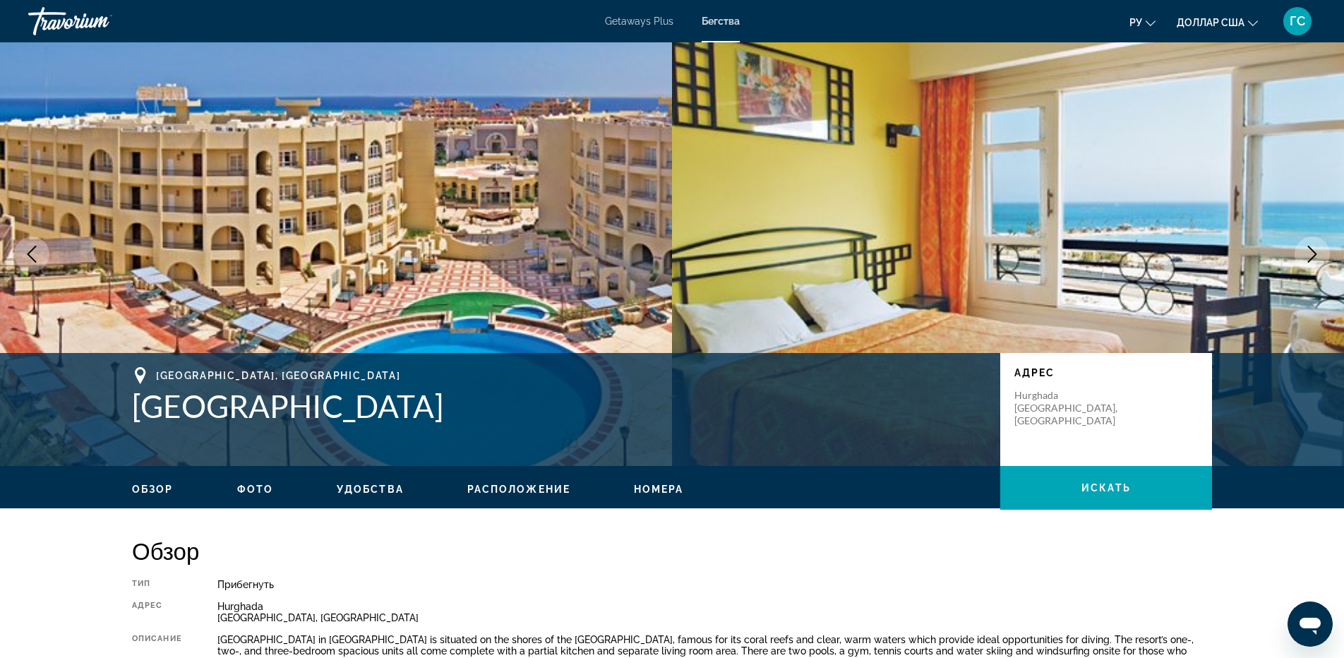
click at [1319, 259] on icon "Next image" at bounding box center [1312, 254] width 17 height 17
